Goal: Task Accomplishment & Management: Use online tool/utility

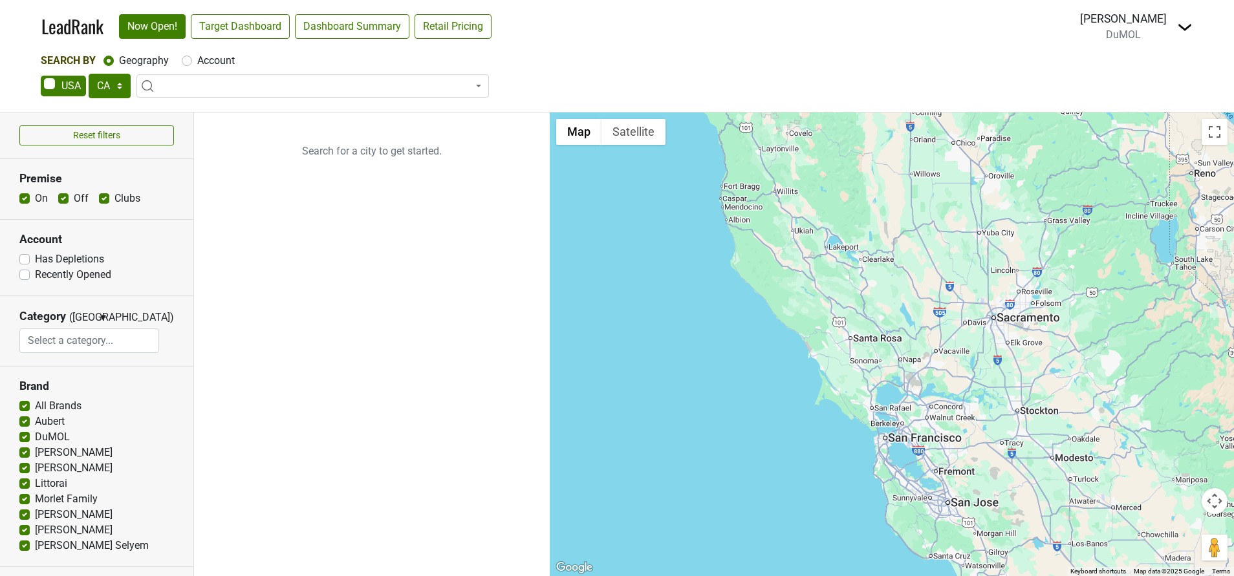
select select "CA"
select select
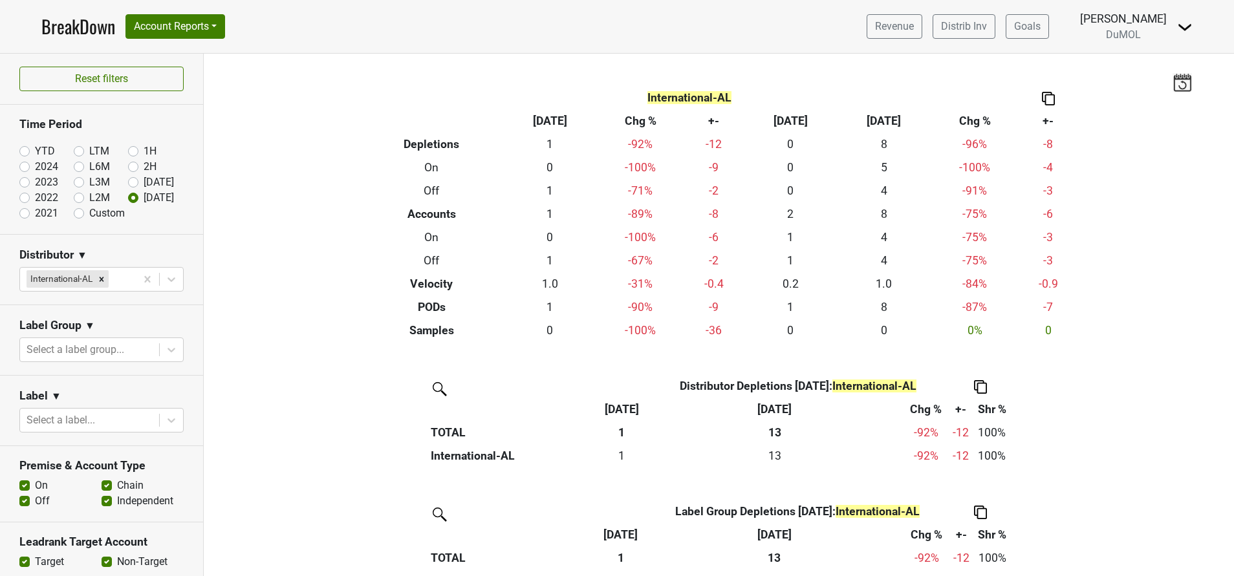
click at [35, 153] on label "YTD" at bounding box center [45, 152] width 20 height 16
click at [26, 153] on input "YTD" at bounding box center [45, 150] width 52 height 13
radio input "true"
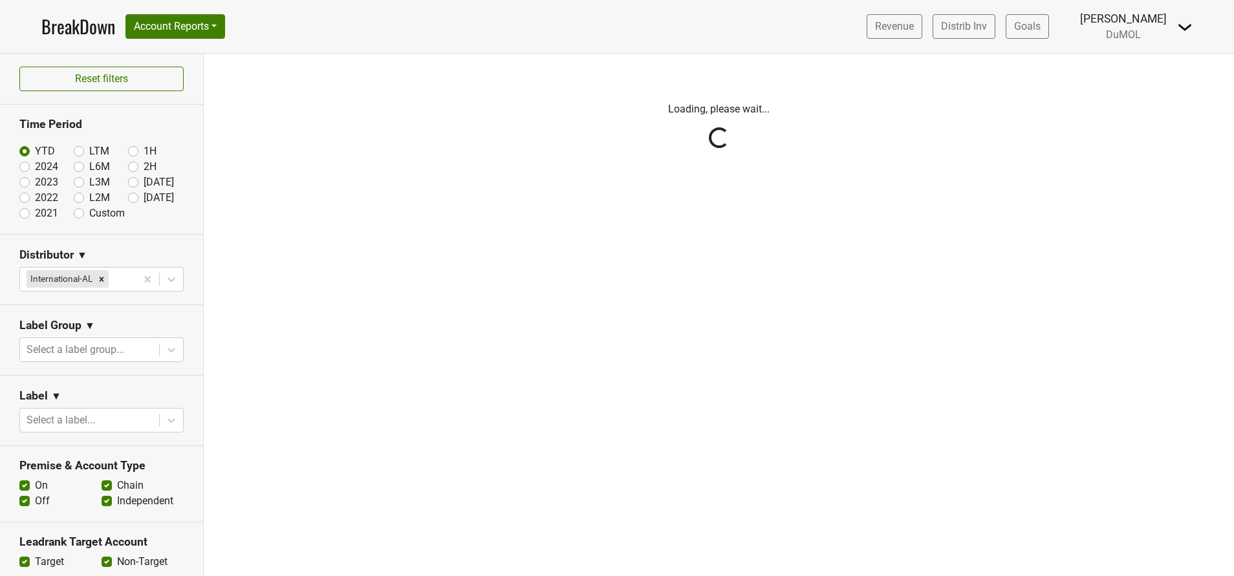
click at [103, 275] on div "Reset filters Time Period YTD LTM 1H 2024 L6M 2H 2023 L3M Aug '25 2022 L2M Sep …" at bounding box center [617, 315] width 1234 height 522
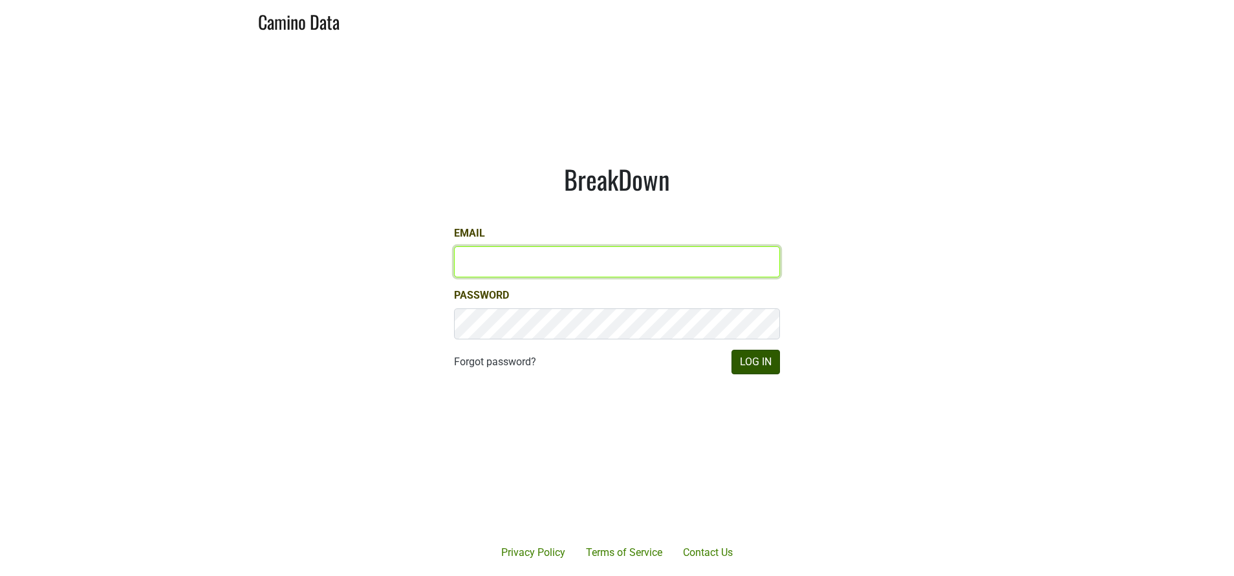
type input "susan@dumol.com"
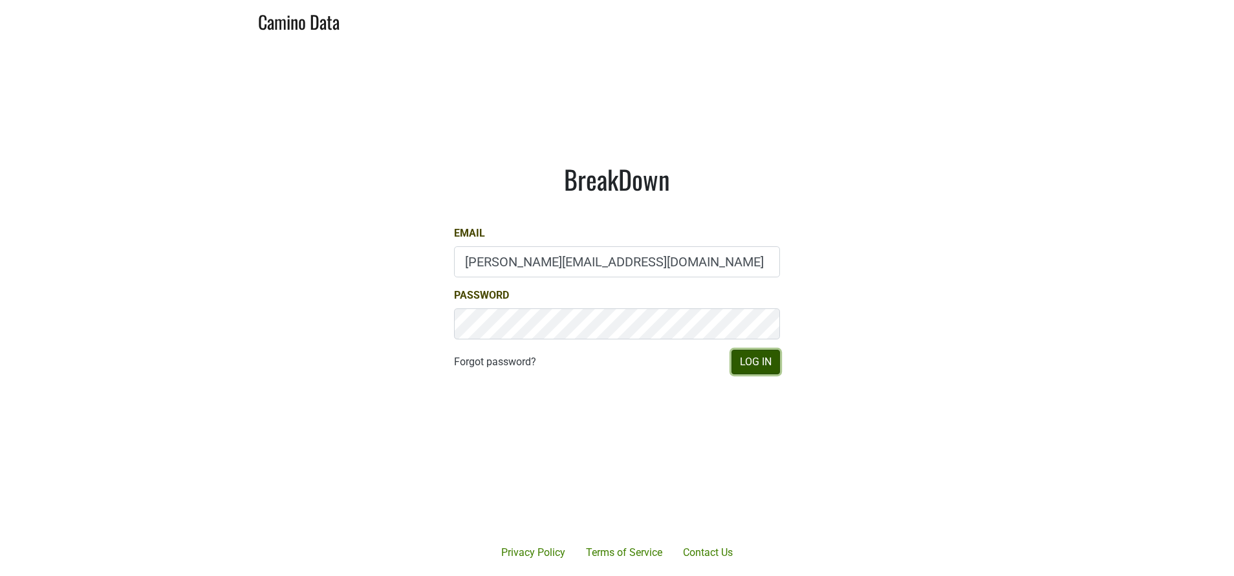
click at [760, 363] on button "Log In" at bounding box center [755, 362] width 48 height 25
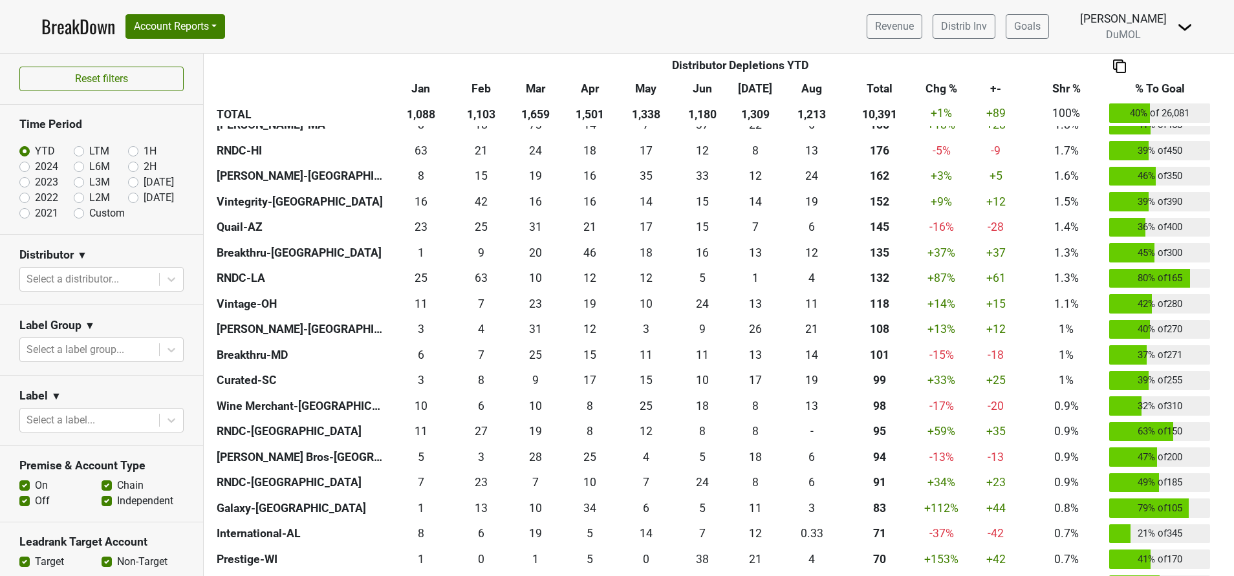
scroll to position [586, 0]
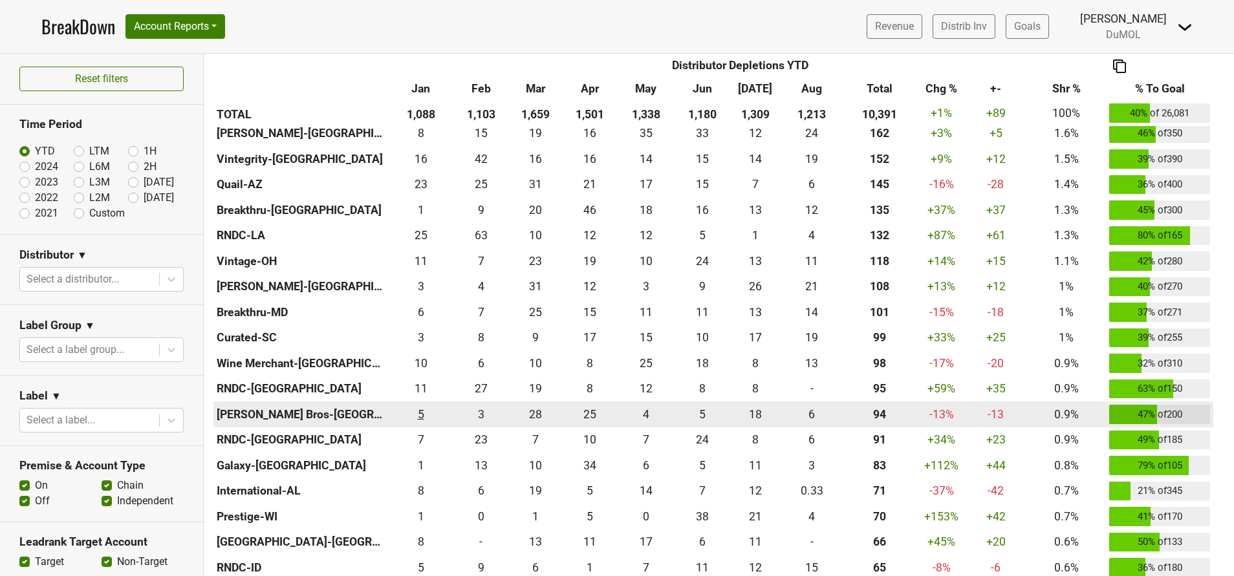
click at [444, 426] on td "5.33 5" at bounding box center [421, 415] width 68 height 26
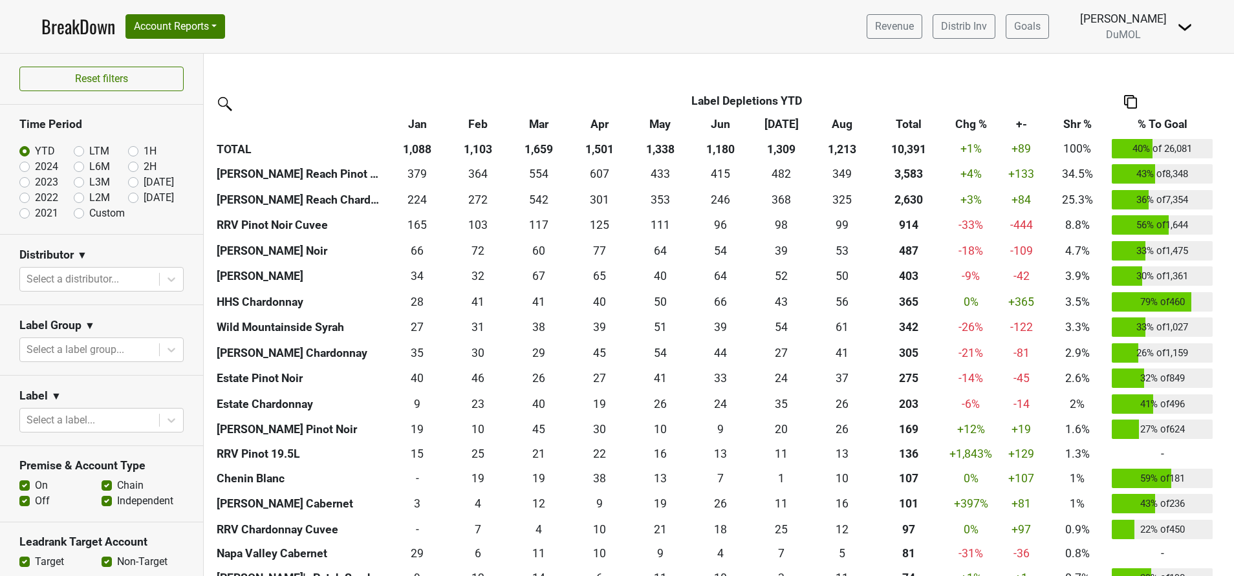
scroll to position [1961, 0]
